Goal: Navigation & Orientation: Find specific page/section

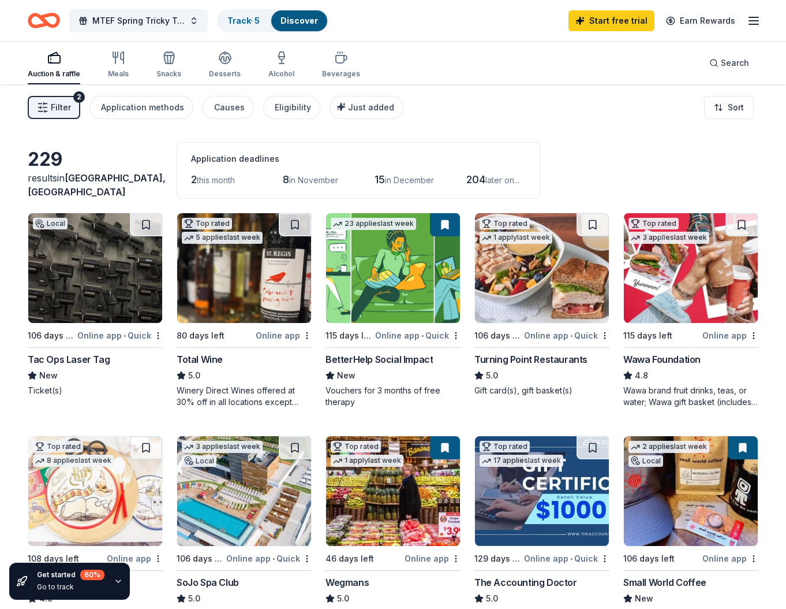
click at [751, 20] on icon "button" at bounding box center [754, 21] width 14 height 14
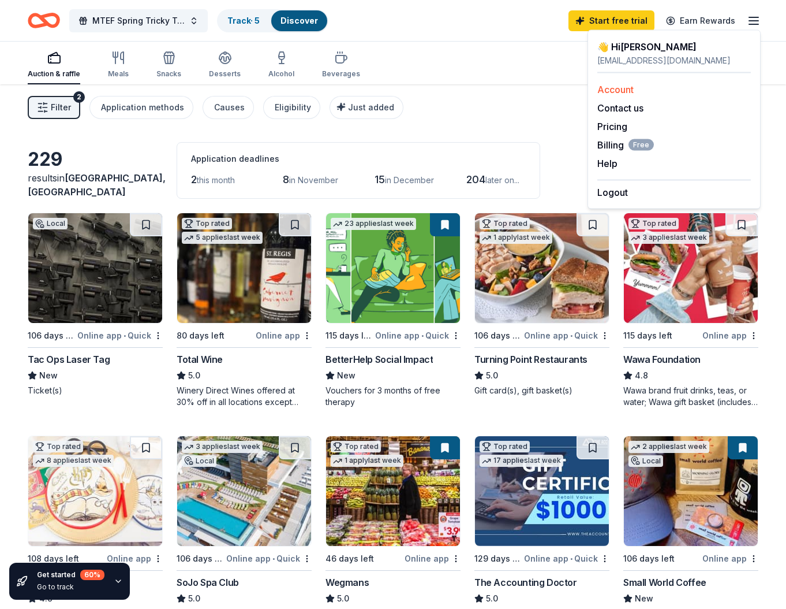
click at [619, 85] on link "Account" at bounding box center [616, 90] width 36 height 12
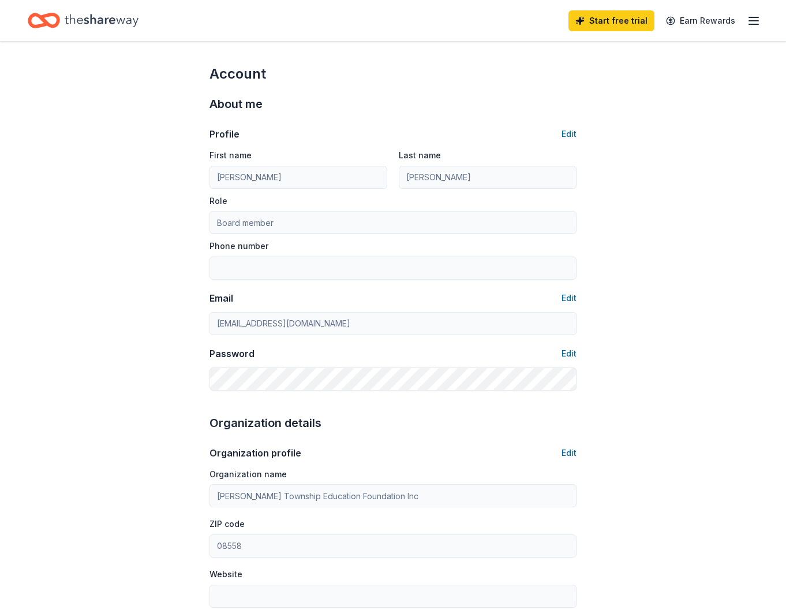
click at [668, 183] on div "Account About me Profile Edit First name Janice Last name Huang Role Board memb…" at bounding box center [393, 558] width 786 height 1032
click at [713, 20] on link "Earn Rewards" at bounding box center [700, 20] width 83 height 21
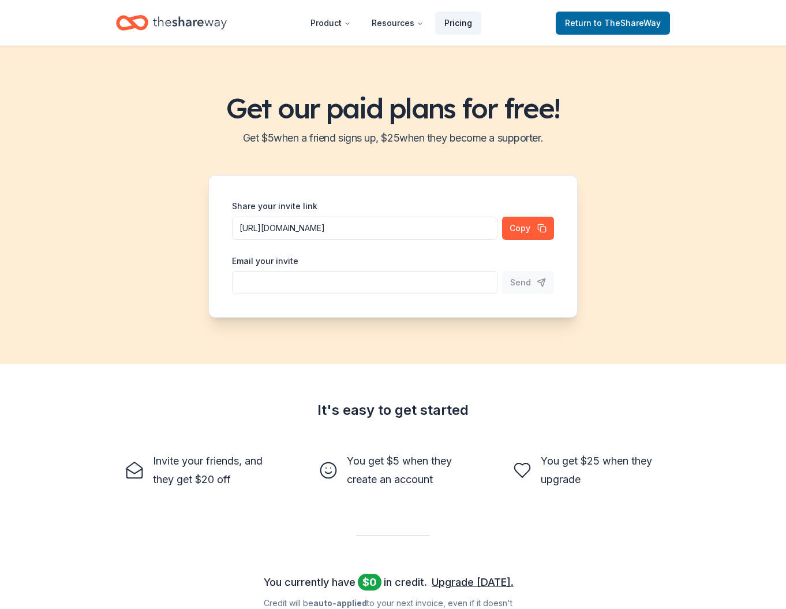
click at [455, 17] on link "Pricing" at bounding box center [458, 23] width 46 height 23
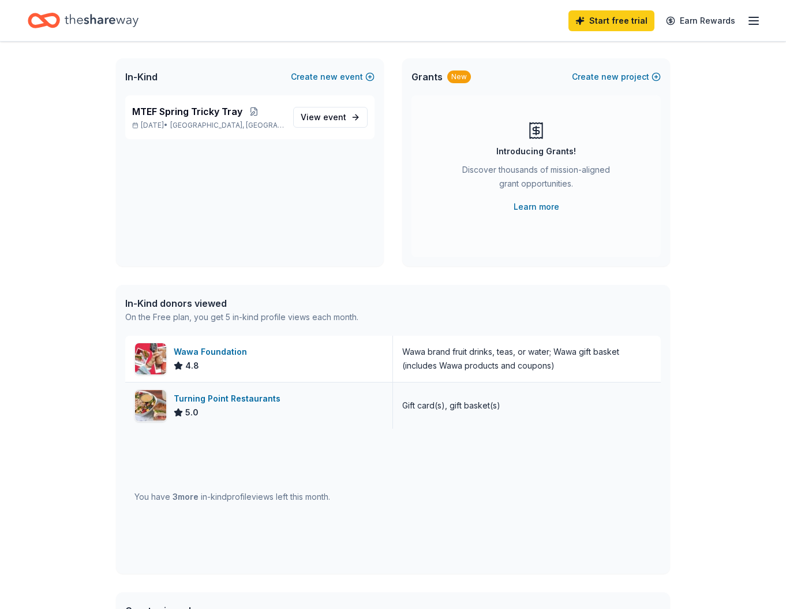
scroll to position [62, 0]
click at [235, 352] on div "Wawa Foundation" at bounding box center [213, 351] width 78 height 14
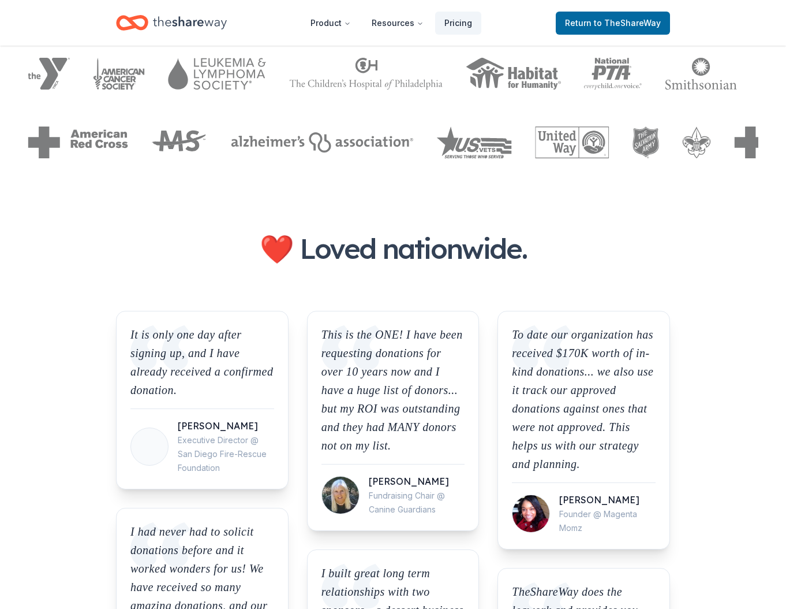
scroll to position [760, 0]
